Goal: Information Seeking & Learning: Check status

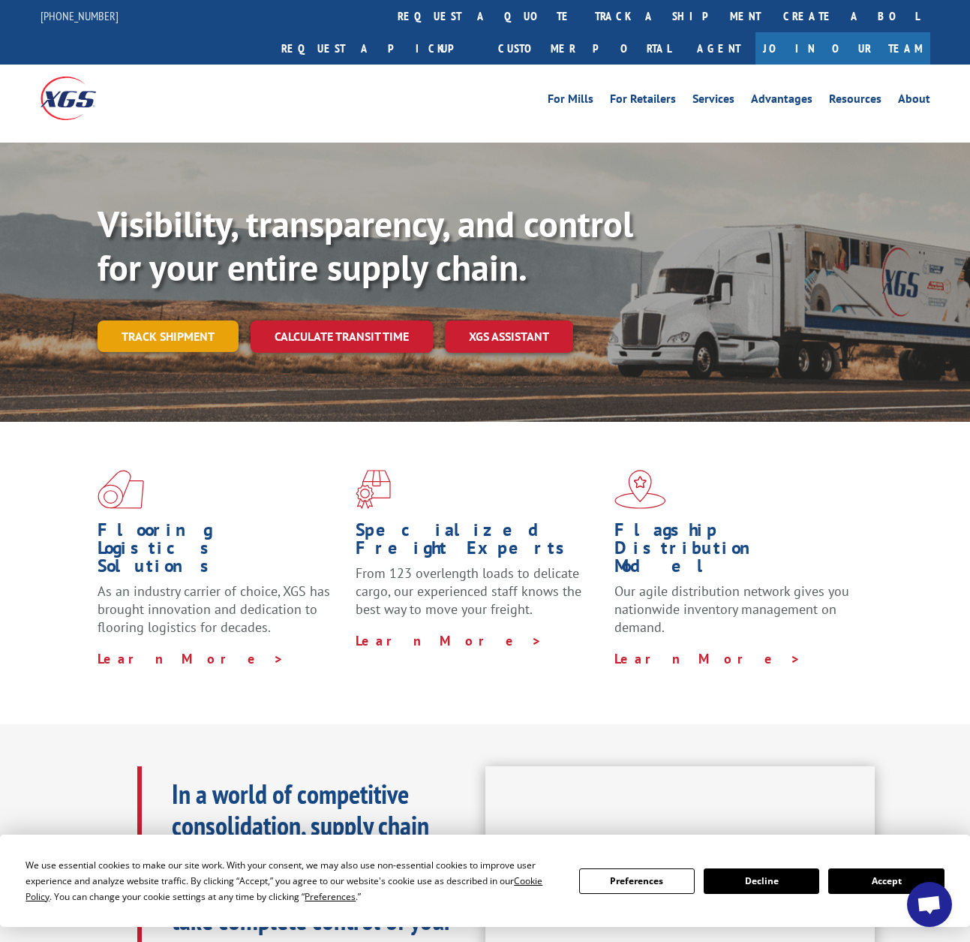
click at [195, 320] on link "Track shipment" at bounding box center [168, 336] width 141 height 32
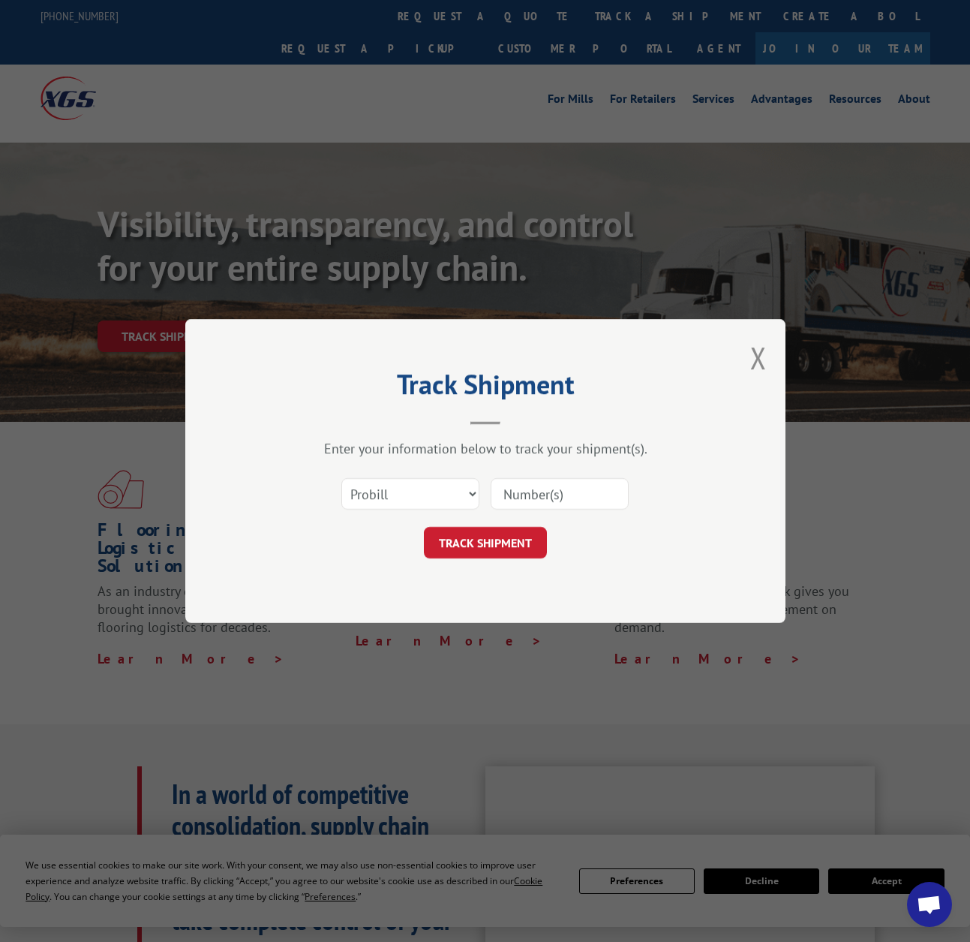
drag, startPoint x: 539, startPoint y: 494, endPoint x: 535, endPoint y: 502, distance: 8.4
click at [539, 494] on input at bounding box center [560, 494] width 138 height 32
paste input "17593890"
type input "17593890"
click at [464, 547] on button "TRACK SHIPMENT" at bounding box center [485, 543] width 123 height 32
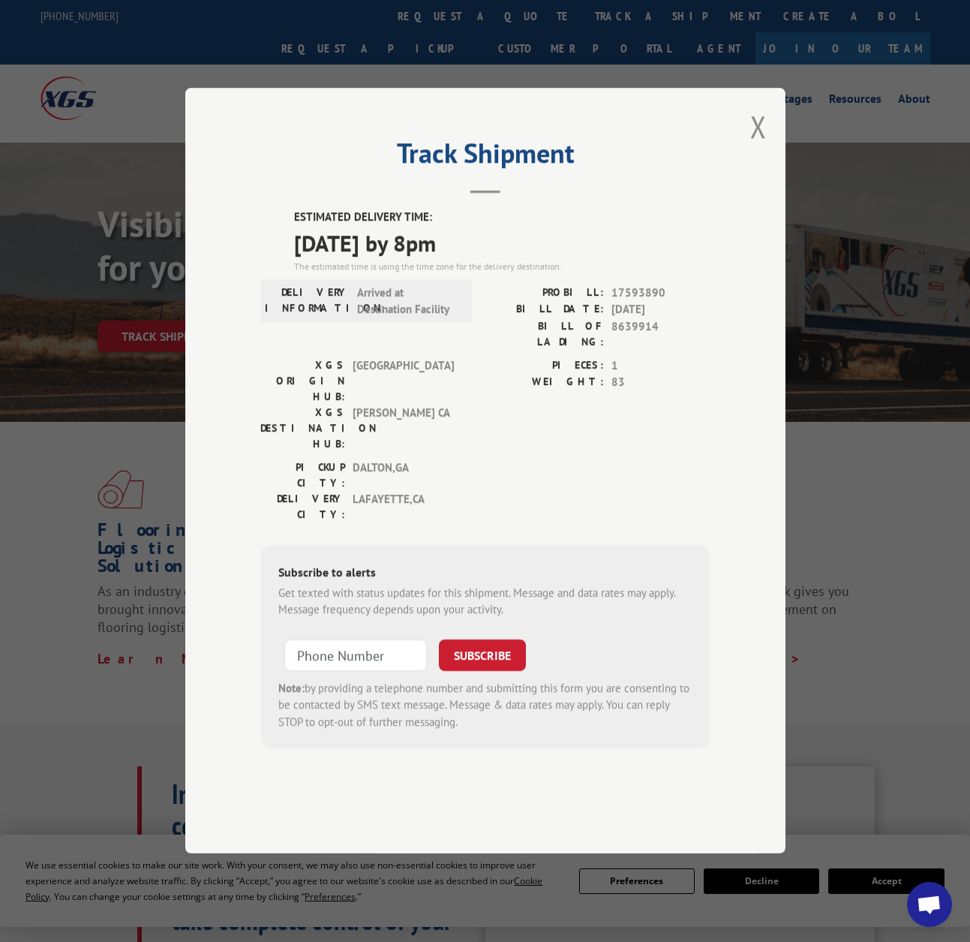
drag, startPoint x: 552, startPoint y: 305, endPoint x: 593, endPoint y: 431, distance: 133.4
click at [593, 431] on div "ESTIMATED DELIVERY TIME: [DATE] by 8pm The estimated time is using the time zon…" at bounding box center [485, 479] width 450 height 540
click at [594, 431] on div "PIECES: 1 WEIGHT: 83" at bounding box center [597, 408] width 225 height 102
click at [754, 146] on button "Close modal" at bounding box center [758, 127] width 17 height 40
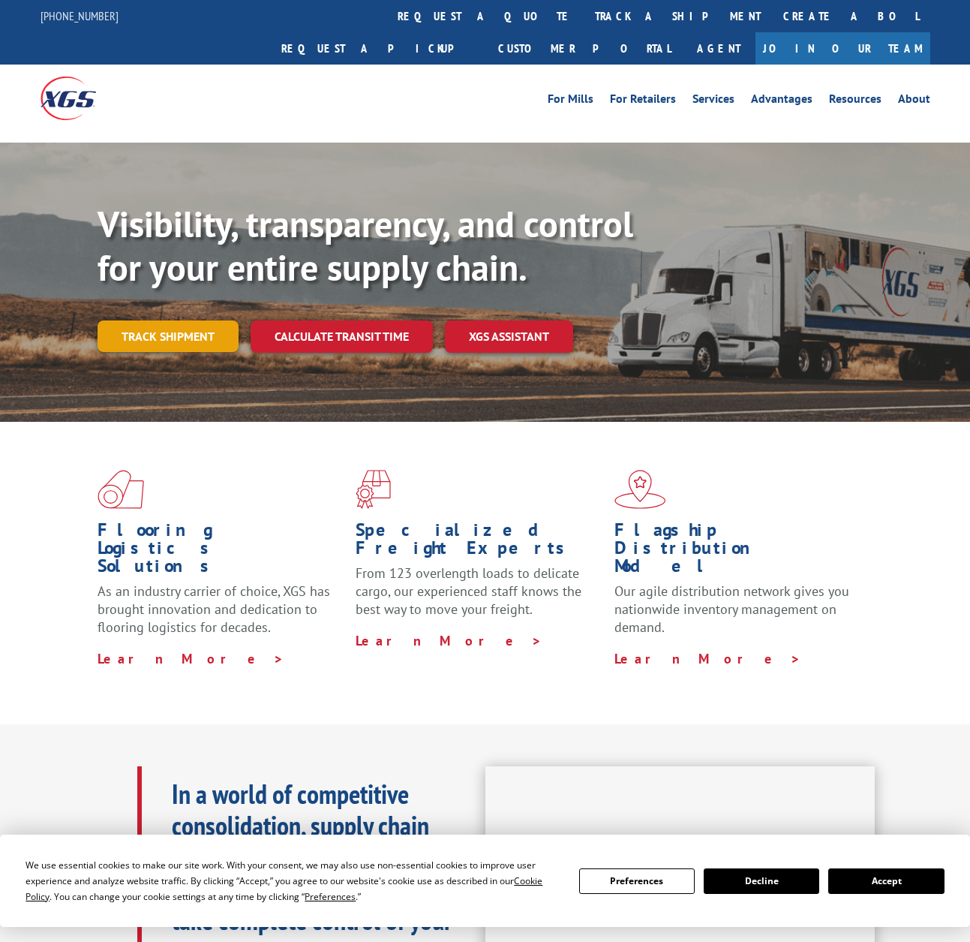
click at [206, 320] on link "Track shipment" at bounding box center [168, 336] width 141 height 32
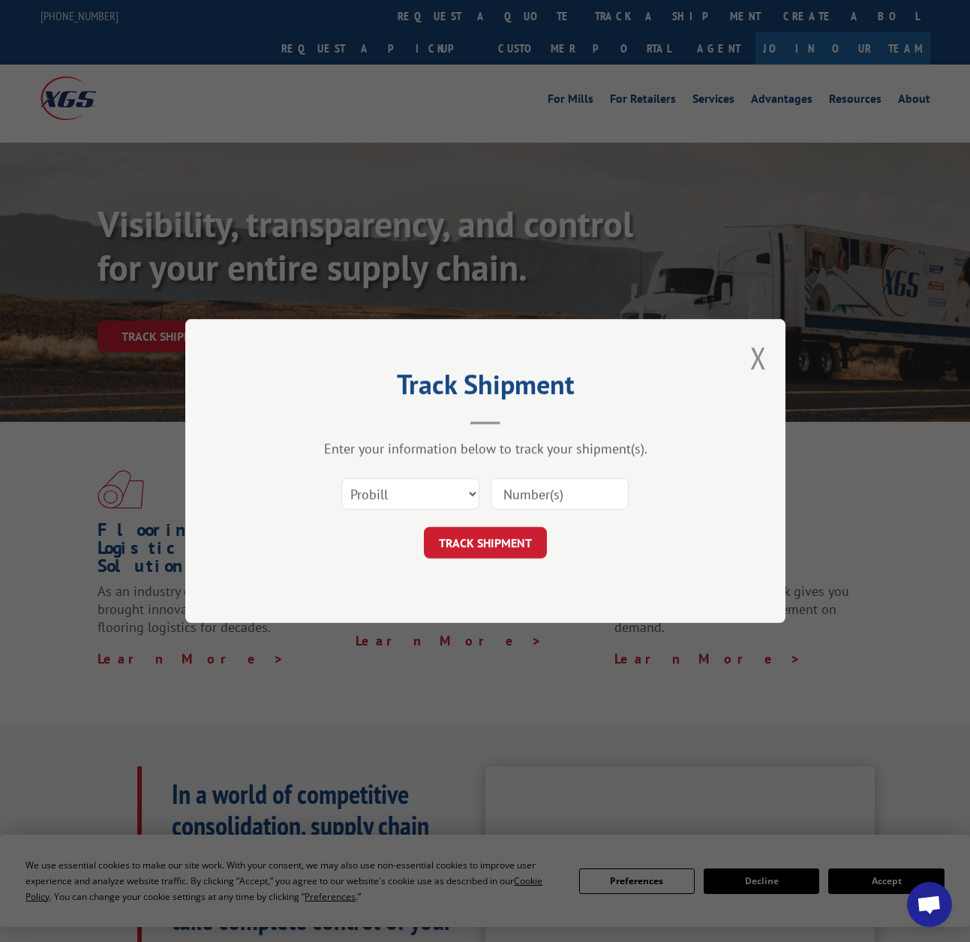
drag, startPoint x: 531, startPoint y: 466, endPoint x: 549, endPoint y: 485, distance: 26.0
click at [536, 469] on div "Enter your information below to track your shipment(s). Select category... Prob…" at bounding box center [485, 499] width 450 height 119
click at [549, 485] on input at bounding box center [560, 494] width 138 height 32
paste input "17593890"
type input "17593890"
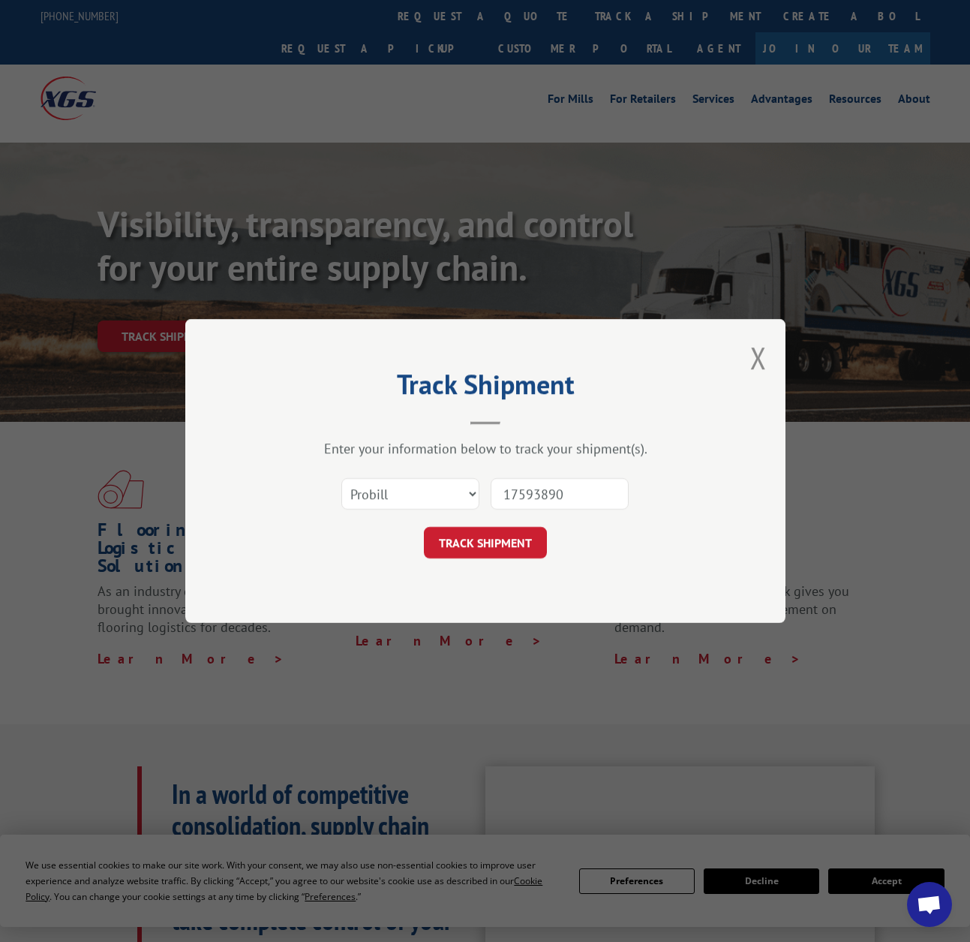
click at [476, 540] on button "TRACK SHIPMENT" at bounding box center [485, 543] width 123 height 32
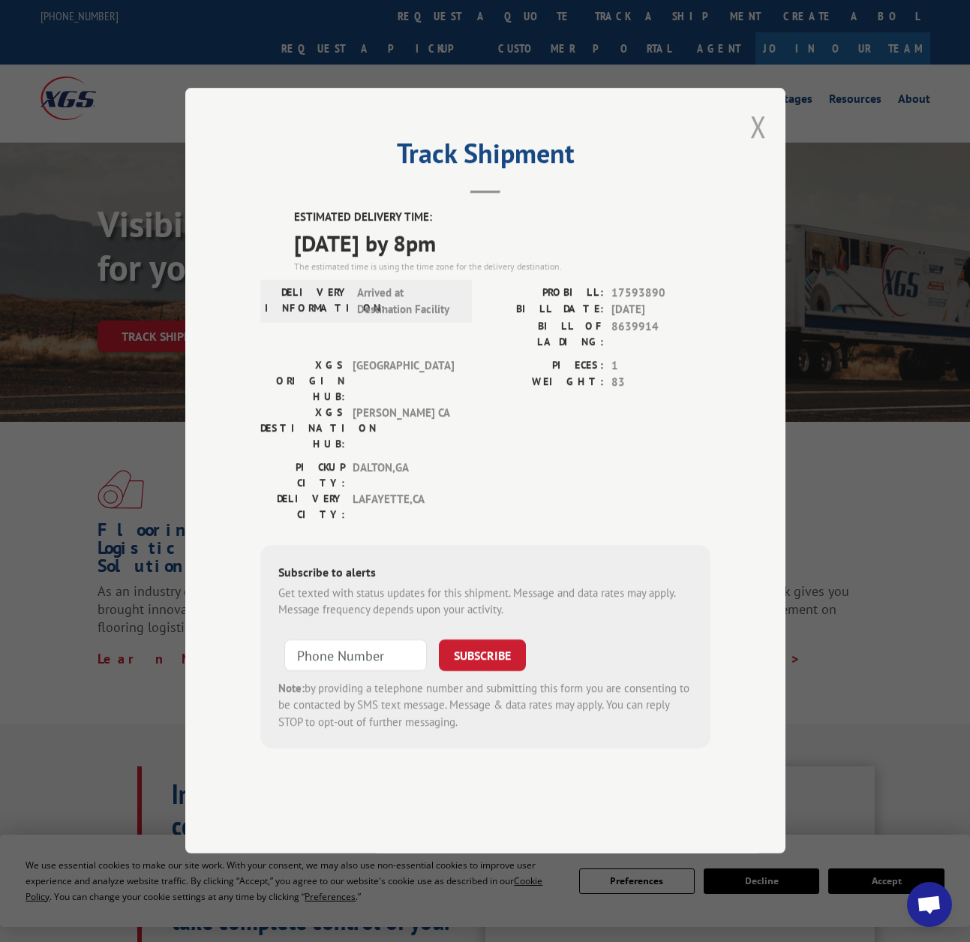
click at [750, 146] on button "Close modal" at bounding box center [758, 127] width 17 height 40
